Goal: Task Accomplishment & Management: Manage account settings

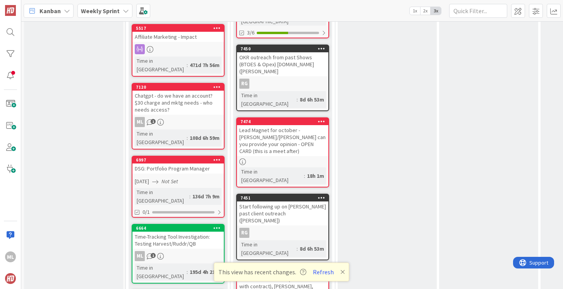
scroll to position [638, 0]
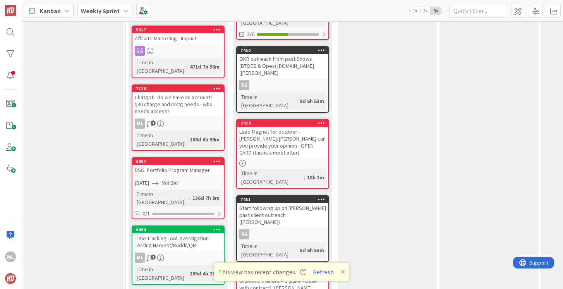
click at [277, 127] on div "Lead Magnet for october - [PERSON_NAME]/[PERSON_NAME] can you provide your opin…" at bounding box center [282, 142] width 91 height 31
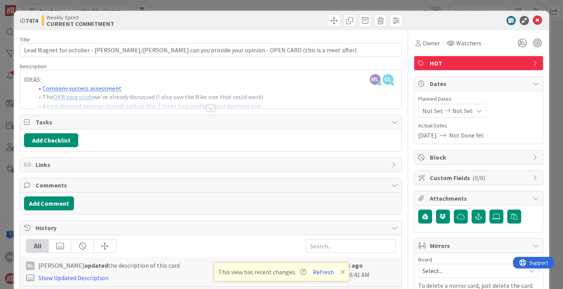
click at [211, 108] on div at bounding box center [210, 108] width 9 height 6
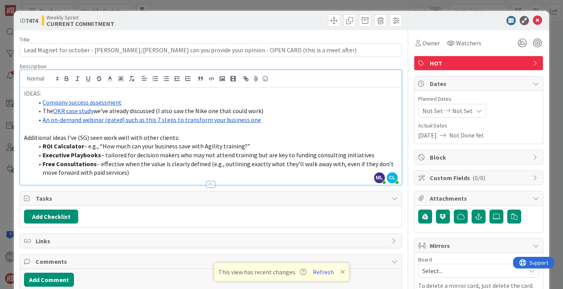
click at [368, 154] on li "Executive Playbooks – tailored for decision makers who may not attend training …" at bounding box center [215, 155] width 364 height 9
copy li "Executive Playbooks – tailored for decision makers who may not attend training …"
click at [24, 94] on p "IDEAS:" at bounding box center [210, 93] width 373 height 9
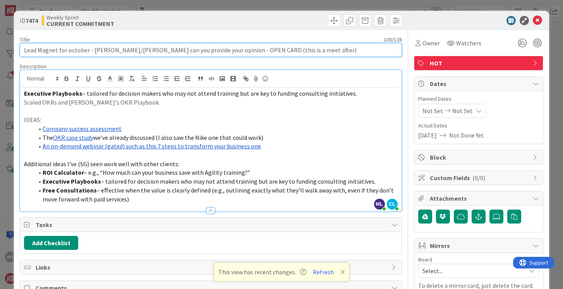
drag, startPoint x: 92, startPoint y: 50, endPoint x: 286, endPoint y: 57, distance: 193.6
click at [69, 50] on input "Lead Magnet for october - Executive Playbook" at bounding box center [210, 50] width 381 height 14
type input "Lead Magnet for October - Executive Playbook"
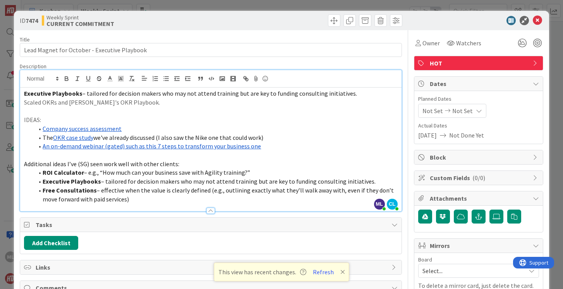
click at [144, 100] on p "Scaled OKRs and [PERSON_NAME]'s OKR Playbook." at bounding box center [210, 102] width 373 height 9
click at [423, 44] on span "Owner" at bounding box center [430, 42] width 17 height 9
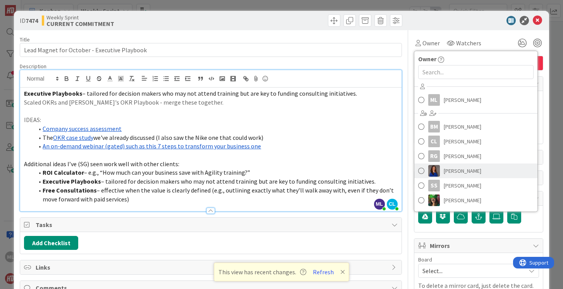
scroll to position [14, 0]
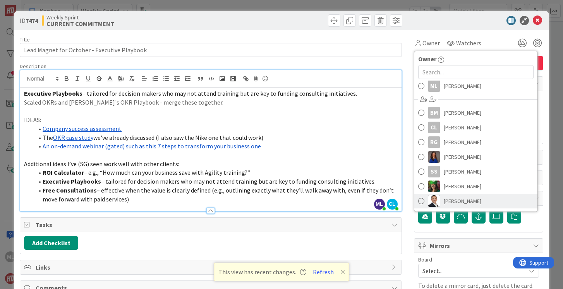
click at [421, 201] on span at bounding box center [421, 201] width 6 height 12
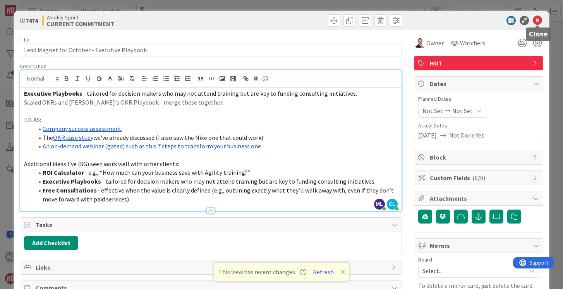
click at [537, 19] on icon at bounding box center [536, 20] width 9 height 9
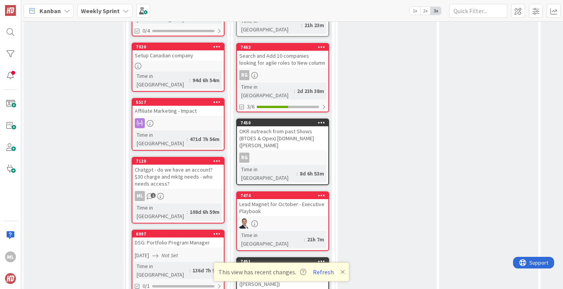
scroll to position [566, 0]
